Goal: Information Seeking & Learning: Learn about a topic

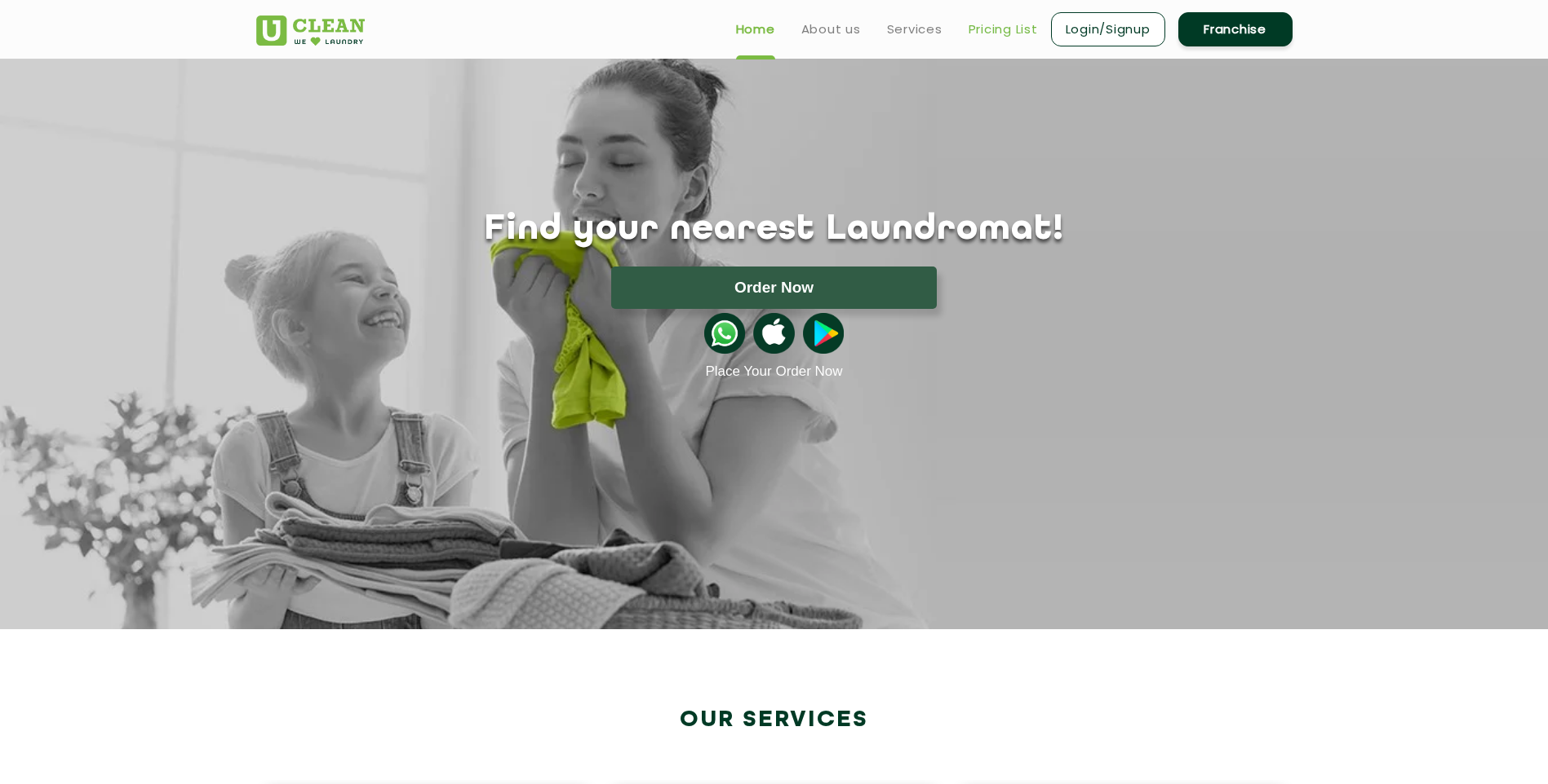
click at [1008, 22] on link "Pricing List" at bounding box center [1003, 30] width 69 height 20
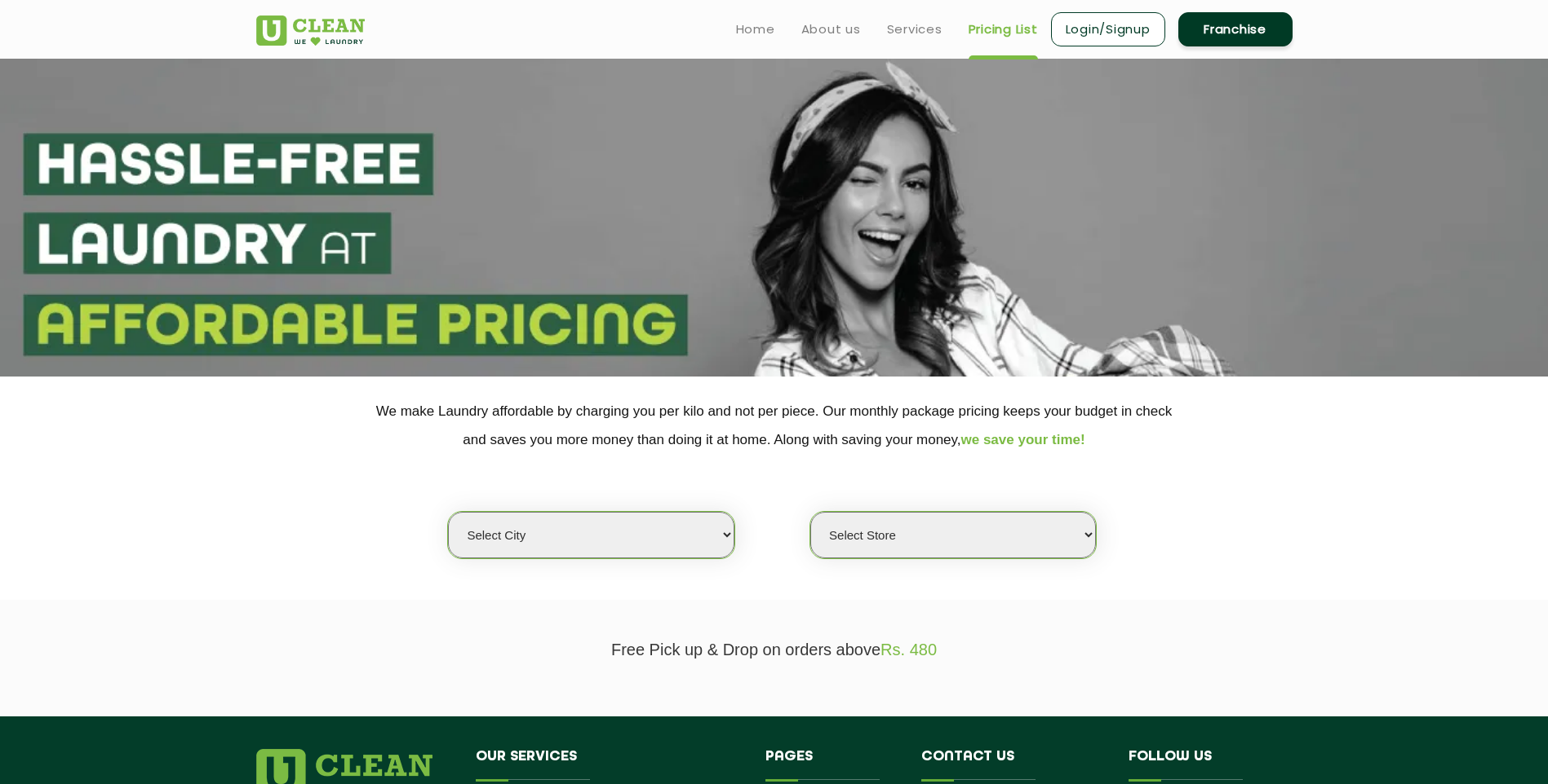
click at [607, 552] on select "Select city [GEOGRAPHIC_DATA] [GEOGRAPHIC_DATA] [GEOGRAPHIC_DATA] [GEOGRAPHIC_D…" at bounding box center [591, 535] width 286 height 46
select select "5"
click at [448, 512] on select "Select city [GEOGRAPHIC_DATA] [GEOGRAPHIC_DATA] [GEOGRAPHIC_DATA] [GEOGRAPHIC_D…" at bounding box center [591, 535] width 286 height 46
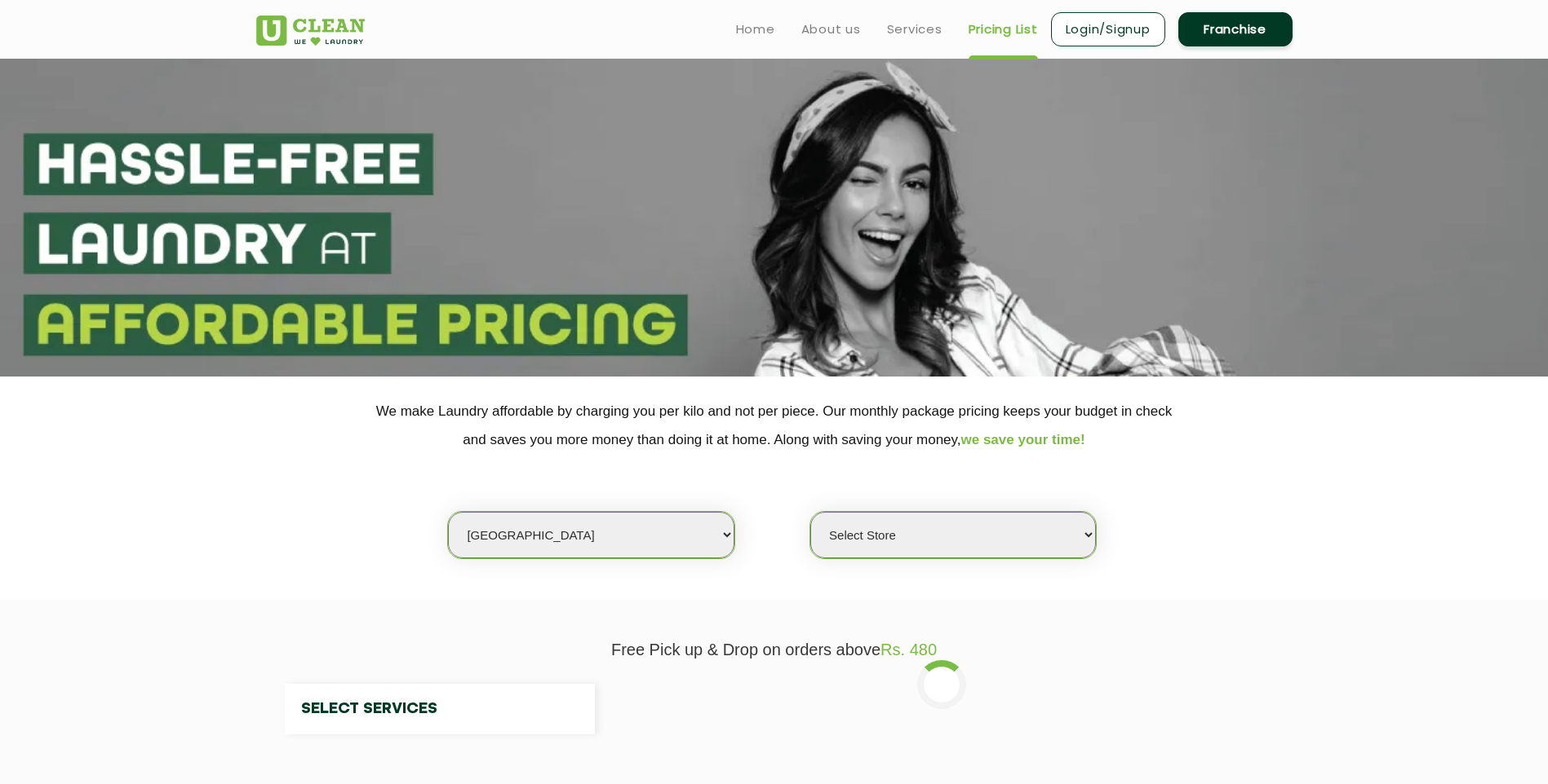
select select "0"
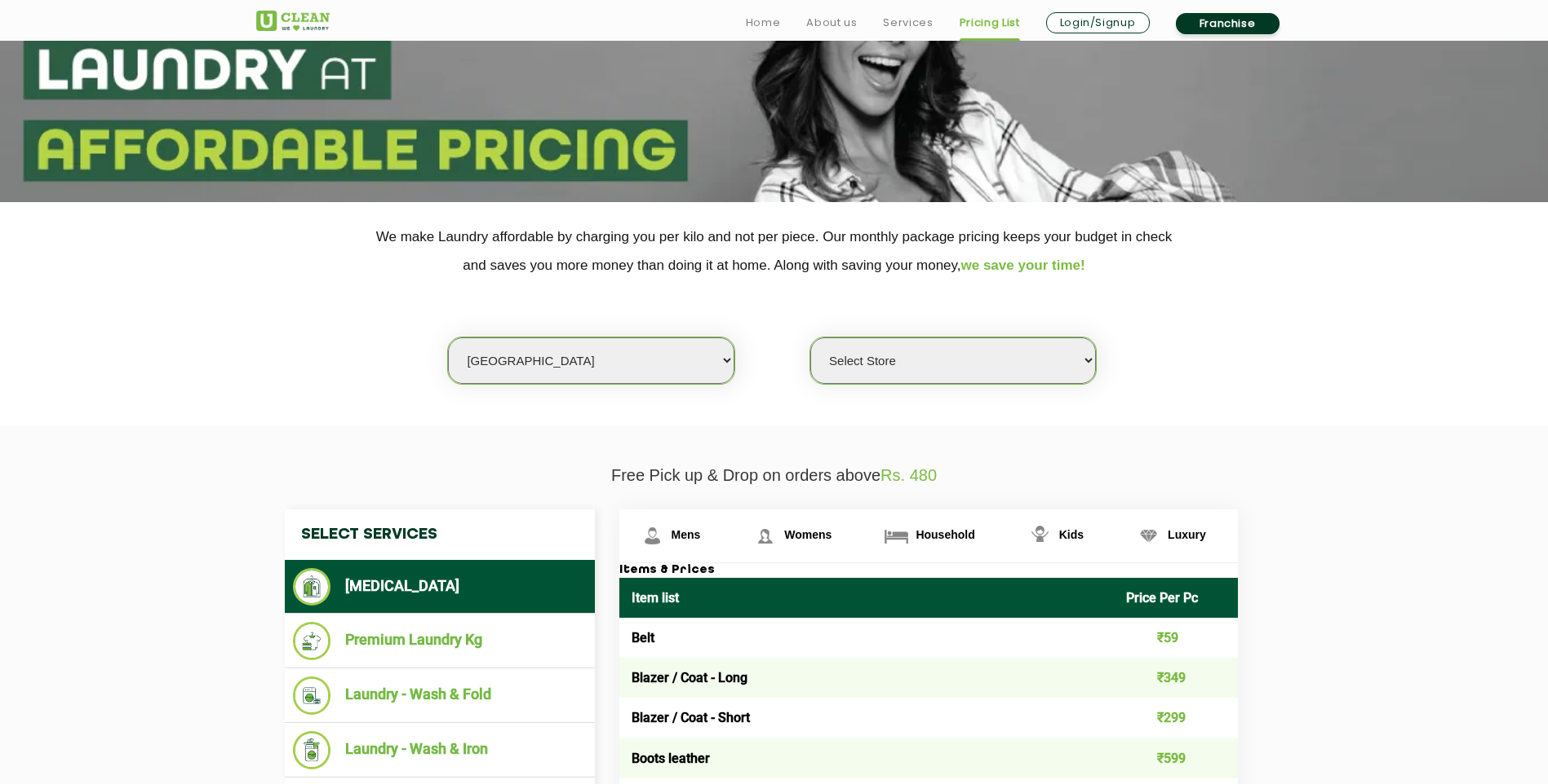
scroll to position [407, 0]
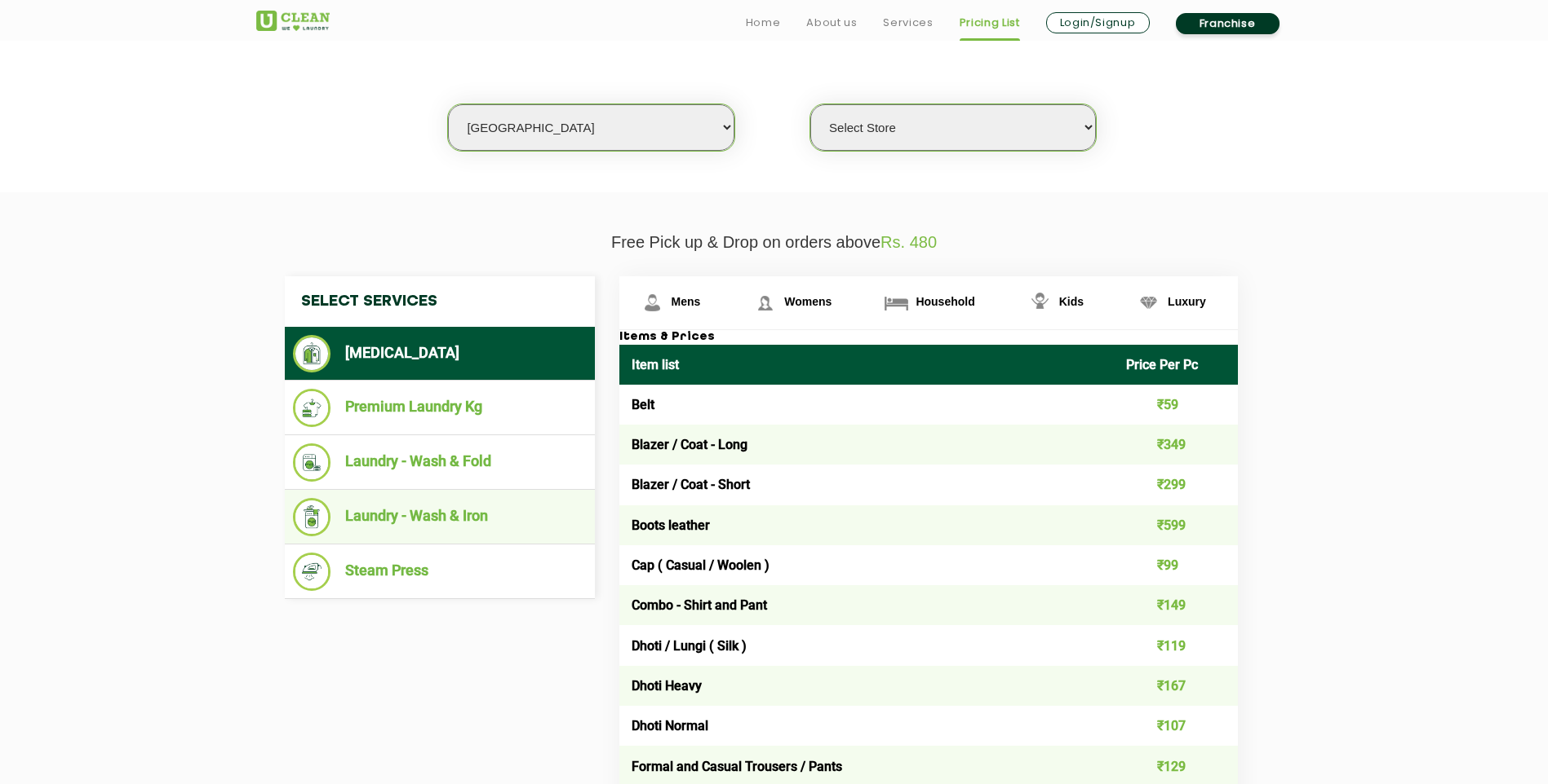
click at [472, 516] on li "Laundry - Wash & Iron" at bounding box center [439, 517] width 294 height 39
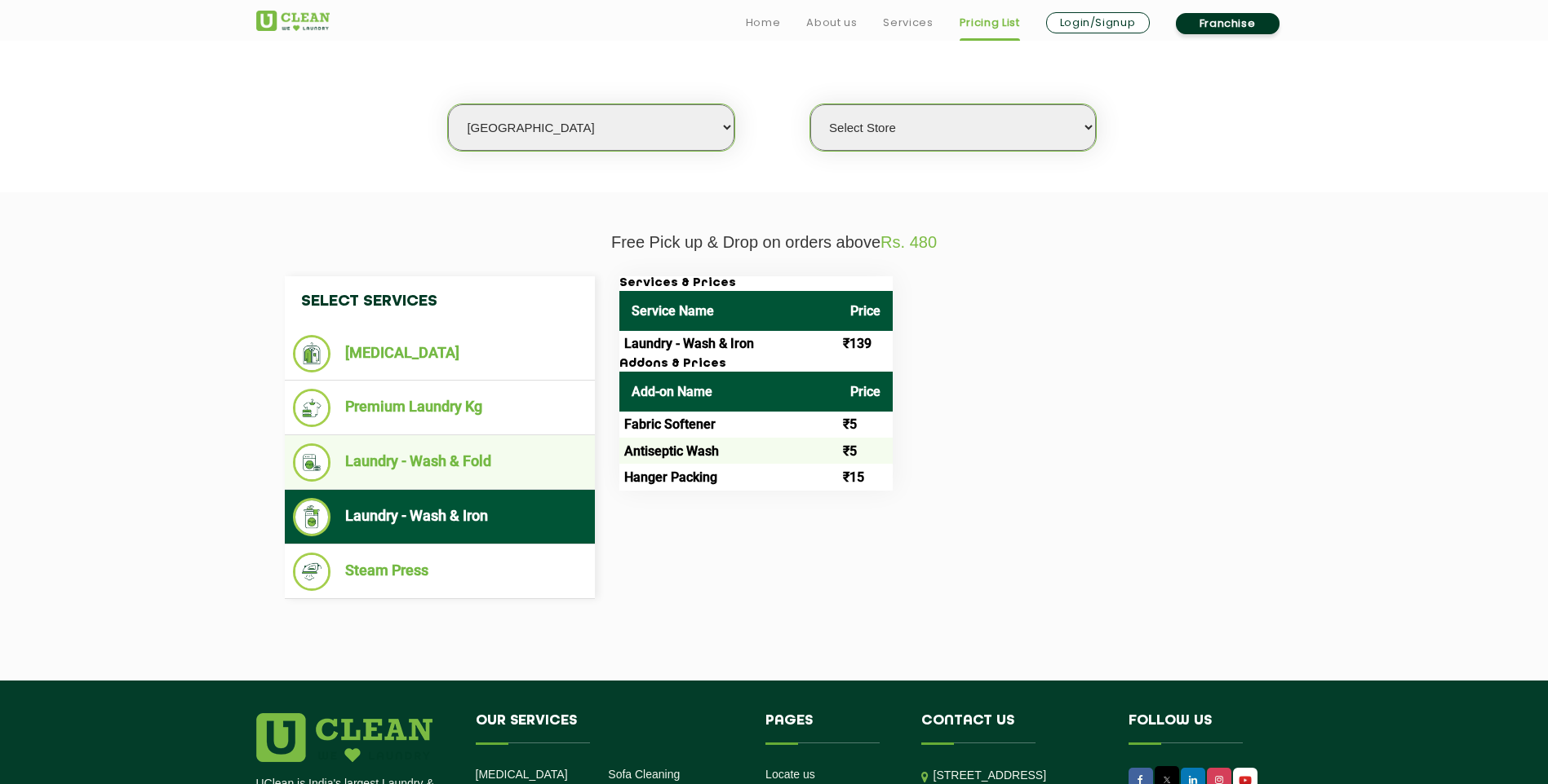
click at [470, 445] on li "Laundry - Wash & Fold" at bounding box center [439, 463] width 294 height 39
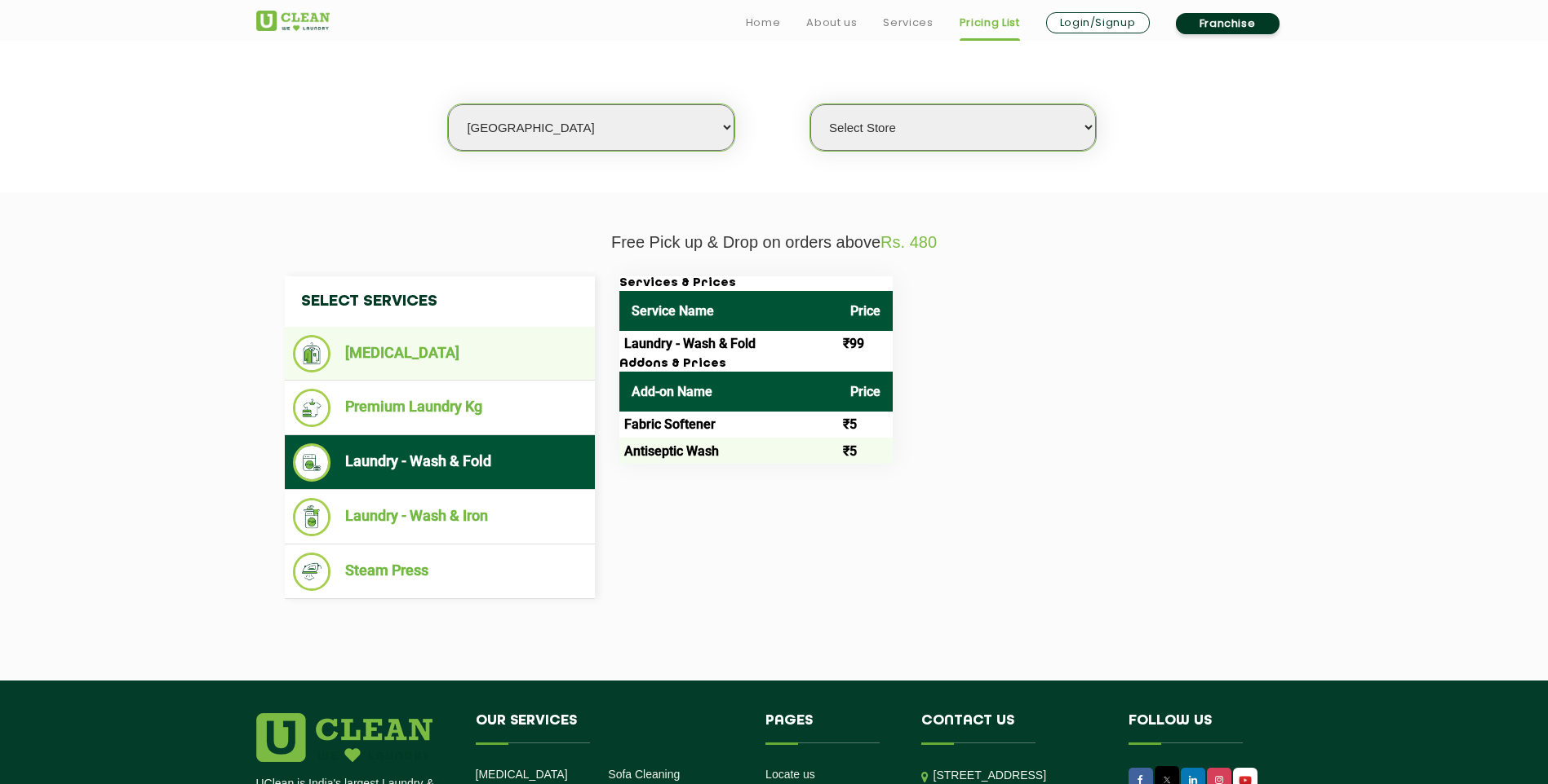
click at [448, 359] on li "[MEDICAL_DATA]" at bounding box center [439, 354] width 294 height 38
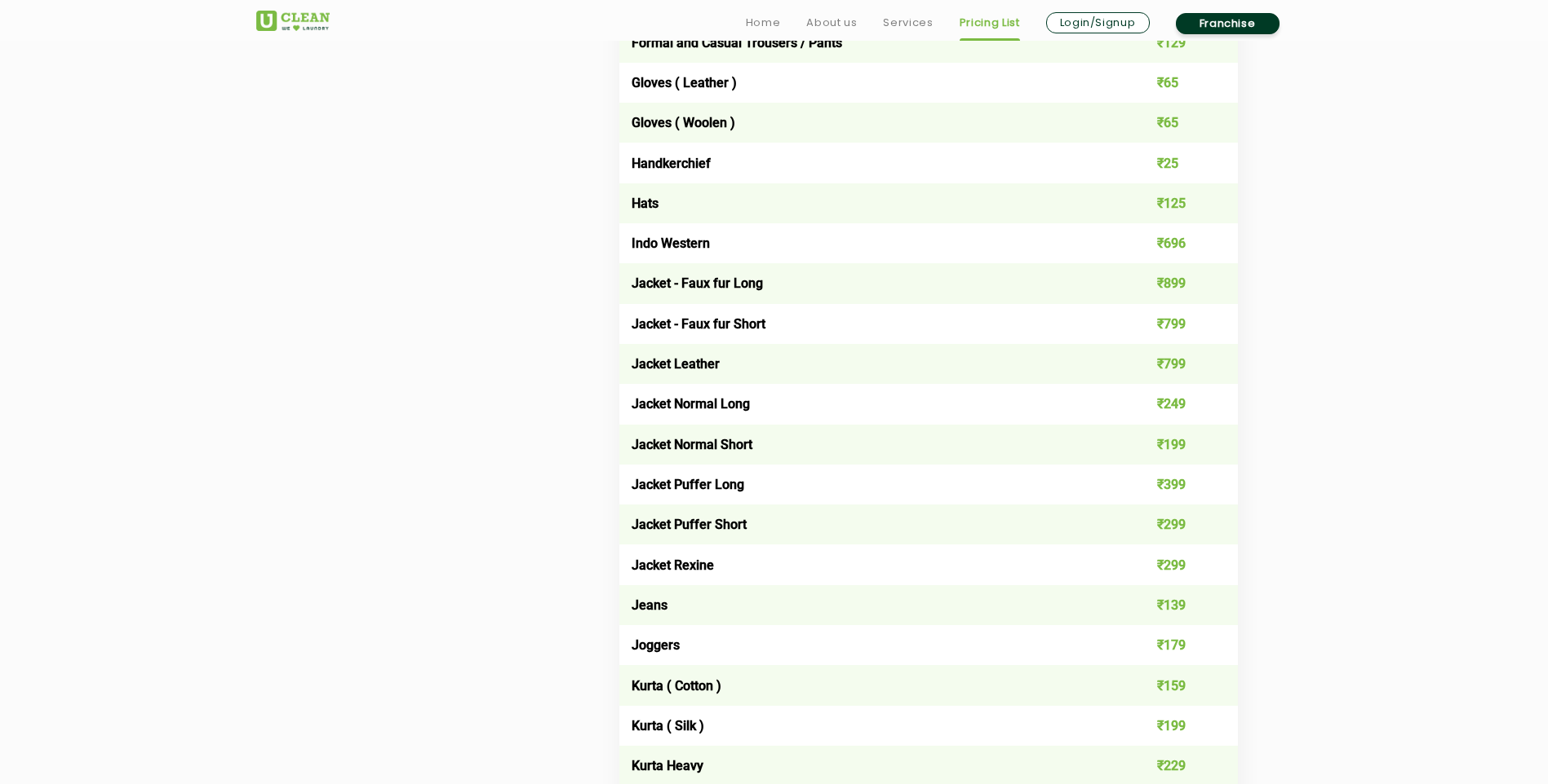
scroll to position [1223, 0]
